Goal: Navigation & Orientation: Go to known website

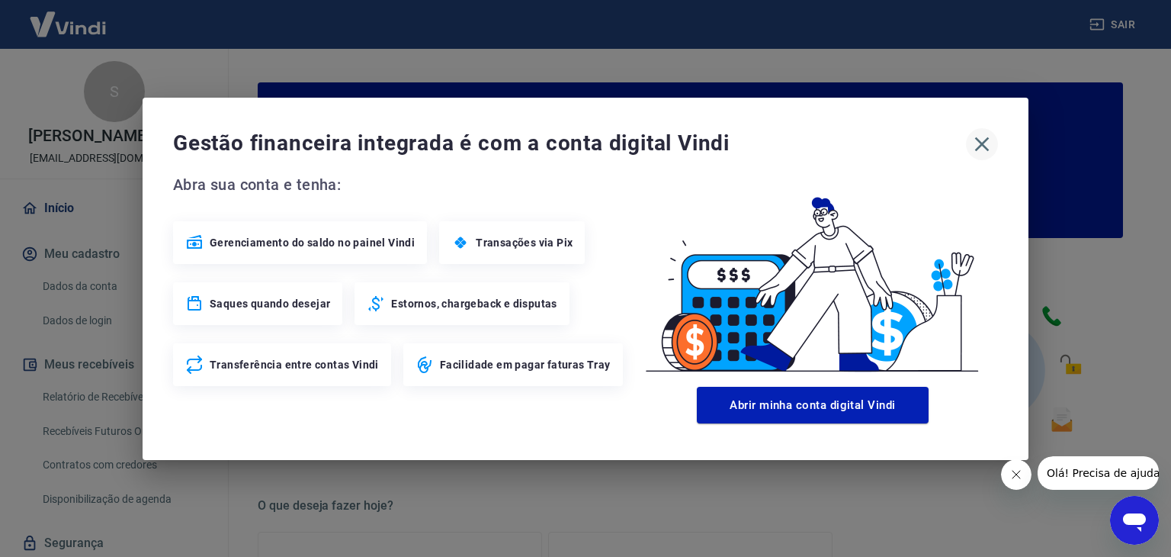
click at [984, 143] on icon "button" at bounding box center [982, 143] width 14 height 14
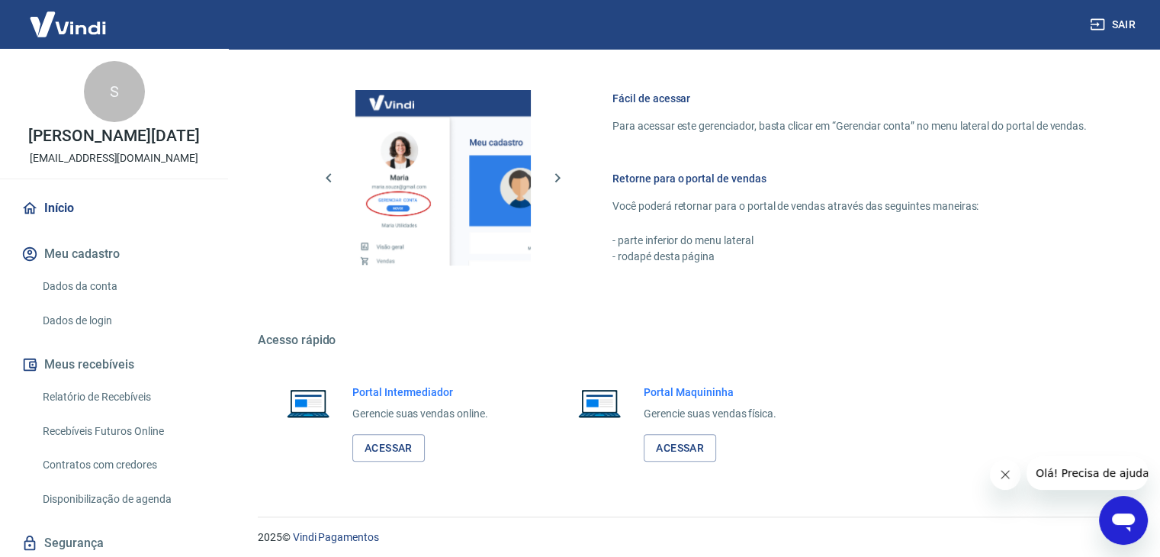
scroll to position [805, 0]
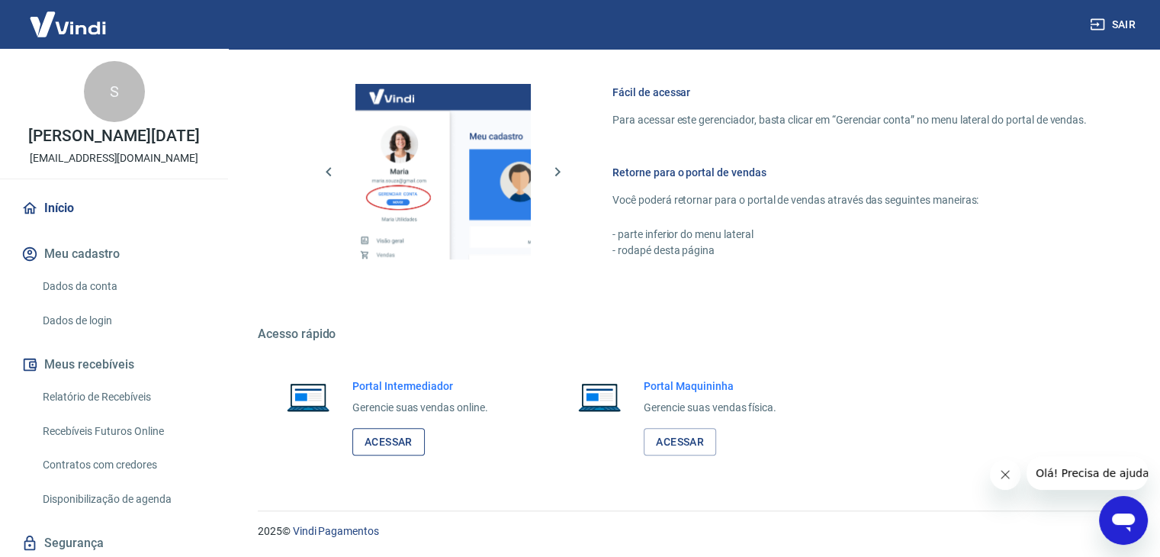
click at [387, 435] on link "Acessar" at bounding box center [388, 442] width 72 height 28
